Goal: Information Seeking & Learning: Find specific fact

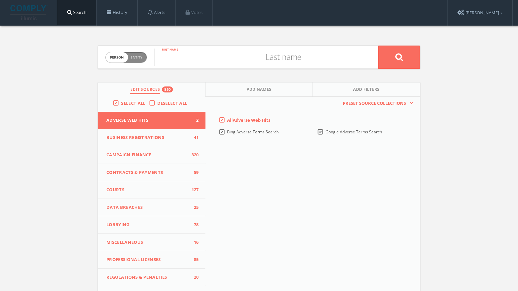
click at [191, 56] on input "text" at bounding box center [206, 57] width 104 height 17
paste input "Simon Peter Worden"
click at [238, 61] on input "Simon Peter Worden" at bounding box center [206, 57] width 104 height 17
type input "Simon Peter"
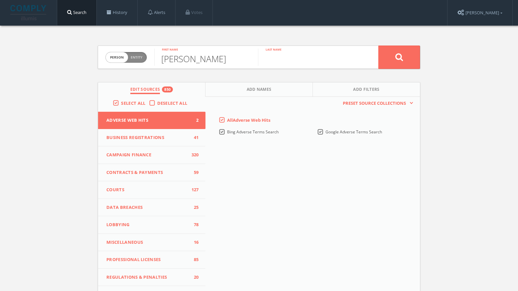
click at [294, 64] on input "text" at bounding box center [310, 57] width 104 height 17
paste input "Worden"
type input "Worden"
click at [281, 93] on button "Add Names" at bounding box center [259, 89] width 107 height 14
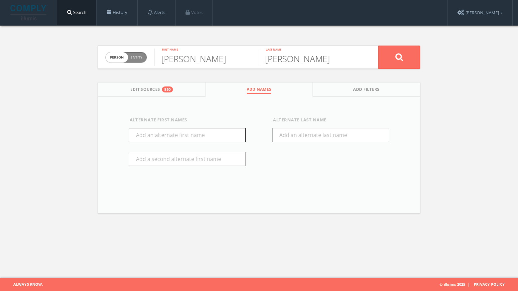
click at [217, 132] on input "text" at bounding box center [187, 135] width 117 height 14
type input "Pete"
click at [390, 64] on button at bounding box center [400, 57] width 42 height 23
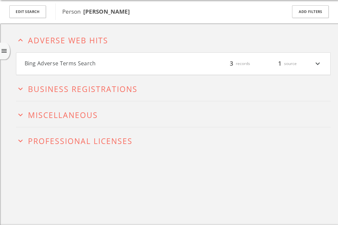
click at [147, 64] on button "Bing Adverse Terms Search" at bounding box center [99, 63] width 149 height 9
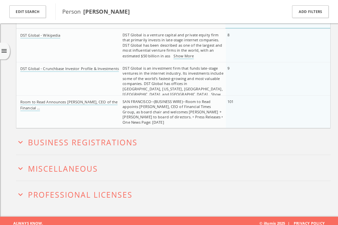
scroll to position [109, 0]
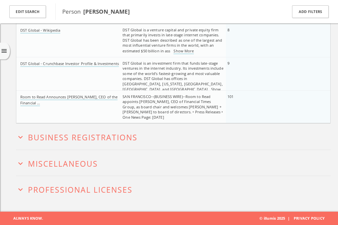
click at [139, 163] on button "expand_more Miscellaneous" at bounding box center [173, 162] width 314 height 10
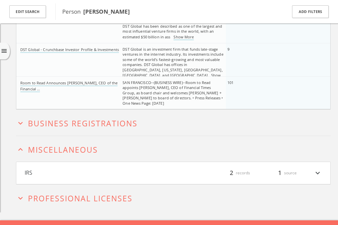
scroll to position [136, 0]
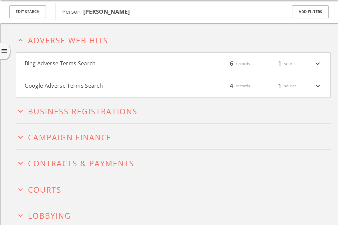
click at [84, 58] on h4 "Bing Adverse Terms Search filter_list 6 records 1 source expand_more" at bounding box center [173, 64] width 314 height 22
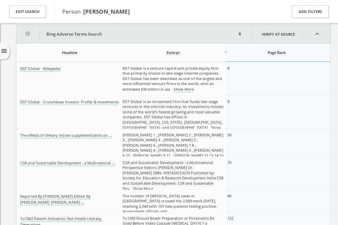
scroll to position [77, 0]
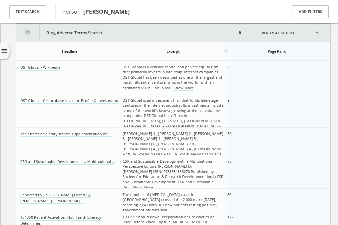
click at [190, 35] on button "Bing Adverse Terms Search" at bounding box center [126, 33] width 221 height 18
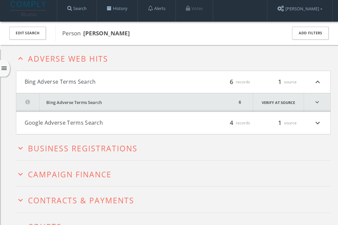
scroll to position [0, 0]
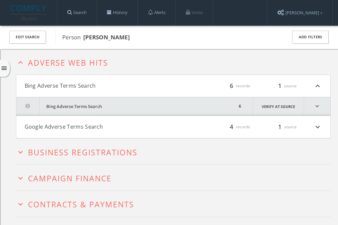
click at [85, 92] on h4 "Bing Adverse Terms Search filter_list 6 records 1 source expand_less" at bounding box center [173, 86] width 314 height 22
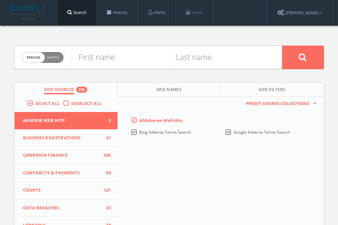
click at [62, 57] on span "Person Entity" at bounding box center [42, 57] width 41 height 10
checkbox input "true"
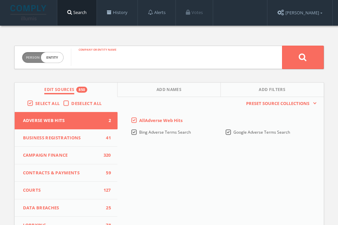
click at [75, 57] on input "text" at bounding box center [176, 57] width 211 height 17
type input "breakthrough foundation"
click at [282, 46] on button at bounding box center [303, 57] width 42 height 23
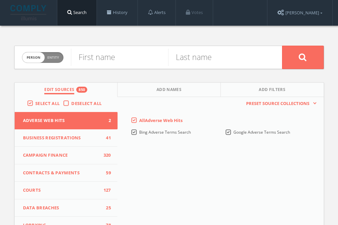
click at [49, 61] on span "Person Entity" at bounding box center [42, 57] width 41 height 10
checkbox input "true"
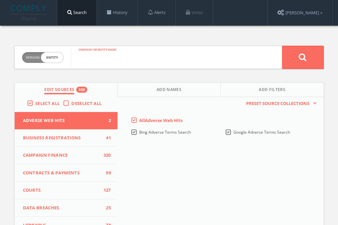
click at [106, 62] on input "text" at bounding box center [176, 57] width 211 height 17
type input "breakthrough prize"
click at [282, 46] on button at bounding box center [303, 57] width 42 height 23
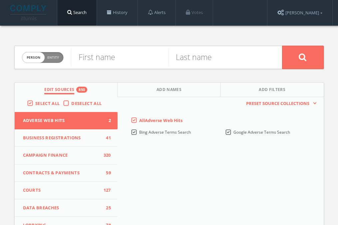
click at [51, 56] on span "Entity" at bounding box center [53, 57] width 12 height 5
checkbox input "true"
click at [100, 57] on input "text" at bounding box center [176, 57] width 211 height 17
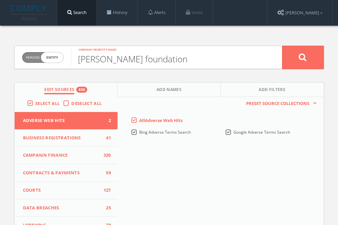
type input "[PERSON_NAME] foundation"
click at [282, 46] on button at bounding box center [303, 57] width 42 height 23
